Goal: Find specific page/section: Find specific page/section

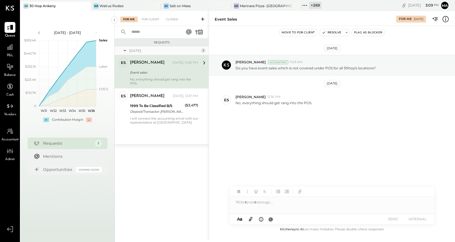
click at [83, 5] on icon at bounding box center [85, 6] width 7 height 7
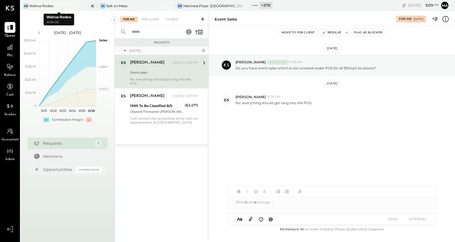
click at [92, 5] on icon at bounding box center [92, 6] width 7 height 7
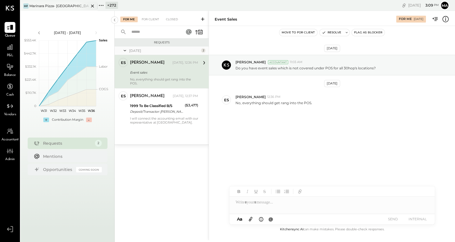
click at [92, 5] on icon at bounding box center [92, 6] width 3 height 3
click at [24, 5] on icon at bounding box center [24, 5] width 1 height 1
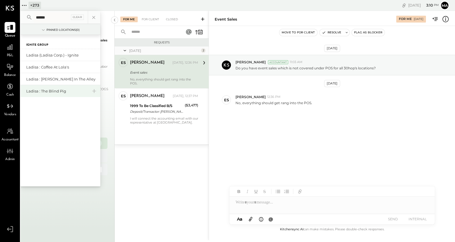
type input "******"
click at [60, 91] on div "Ladisa : The Blind Pig" at bounding box center [57, 90] width 62 height 5
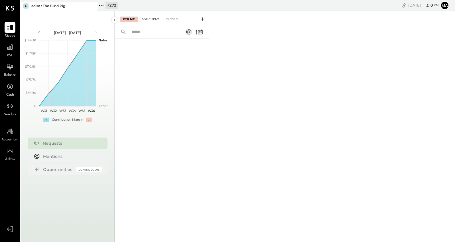
click at [152, 20] on div "For Client" at bounding box center [150, 20] width 23 height 6
click at [102, 5] on icon at bounding box center [101, 5] width 7 height 7
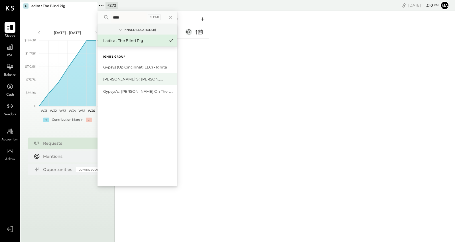
type input "****"
click at [124, 80] on div "[PERSON_NAME]'s : [PERSON_NAME]'s" at bounding box center [134, 78] width 62 height 5
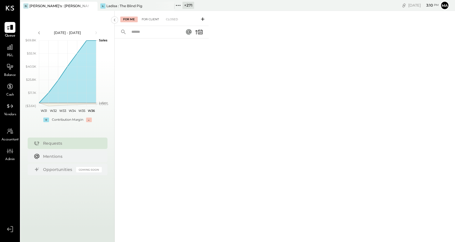
click at [154, 19] on div "For Client" at bounding box center [150, 20] width 23 height 6
